Goal: Find specific fact

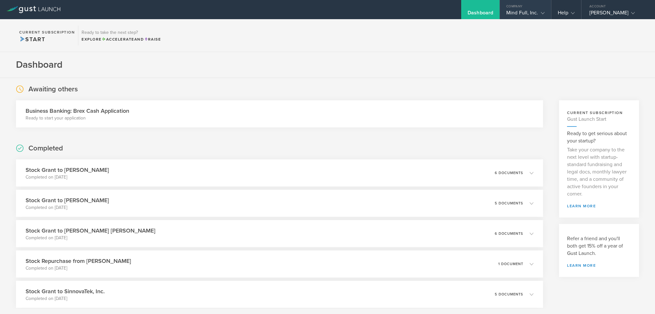
click at [534, 14] on div "Mind Full, Inc." at bounding box center [525, 15] width 38 height 10
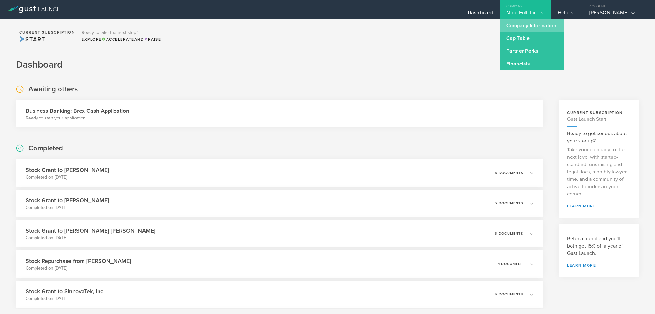
click at [529, 27] on link "Company Information" at bounding box center [532, 25] width 64 height 13
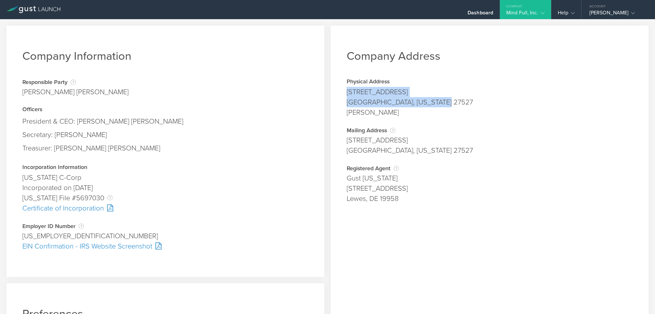
drag, startPoint x: 344, startPoint y: 89, endPoint x: 434, endPoint y: 102, distance: 90.8
click at [434, 102] on span "[STREET_ADDRESS] [GEOGRAPHIC_DATA], [US_STATE] 27527 [PERSON_NAME]" at bounding box center [489, 102] width 286 height 31
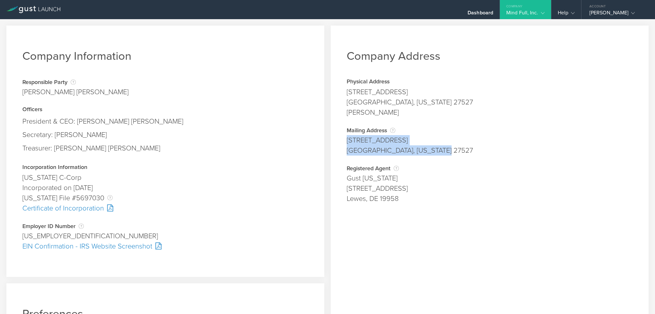
drag, startPoint x: 345, startPoint y: 140, endPoint x: 438, endPoint y: 154, distance: 94.4
click at [438, 154] on span "[STREET_ADDRESS] [GEOGRAPHIC_DATA], [US_STATE] 27527" at bounding box center [489, 145] width 286 height 20
copy span "[STREET_ADDRESS] [GEOGRAPHIC_DATA], [US_STATE] 27527"
click at [234, 131] on div "Secretary: [PERSON_NAME]" at bounding box center [165, 134] width 286 height 13
